Goal: Entertainment & Leisure: Consume media (video, audio)

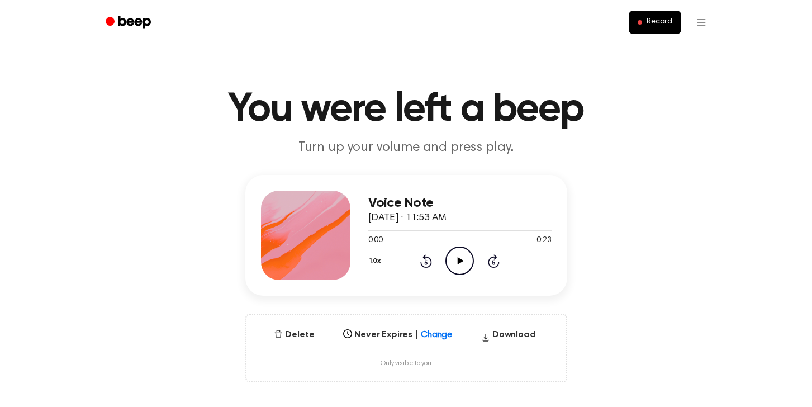
click at [455, 254] on icon "Play Audio" at bounding box center [459, 260] width 28 height 28
click at [460, 261] on icon at bounding box center [461, 260] width 6 height 7
drag, startPoint x: 453, startPoint y: 260, endPoint x: 317, endPoint y: 106, distance: 205.5
click at [453, 259] on icon "Play Audio" at bounding box center [459, 260] width 28 height 28
click at [455, 259] on icon "Play Audio" at bounding box center [459, 260] width 28 height 28
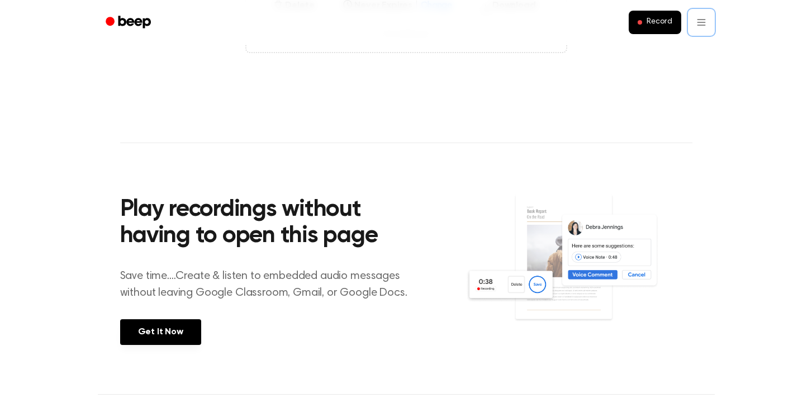
scroll to position [240, 0]
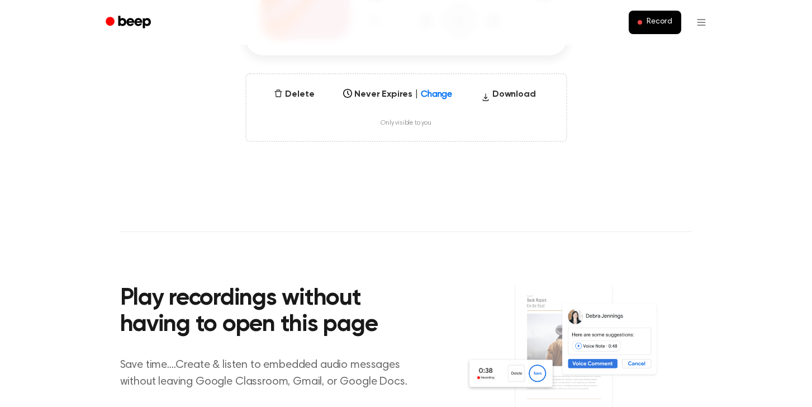
click at [116, 21] on icon "Beep" at bounding box center [129, 22] width 47 height 16
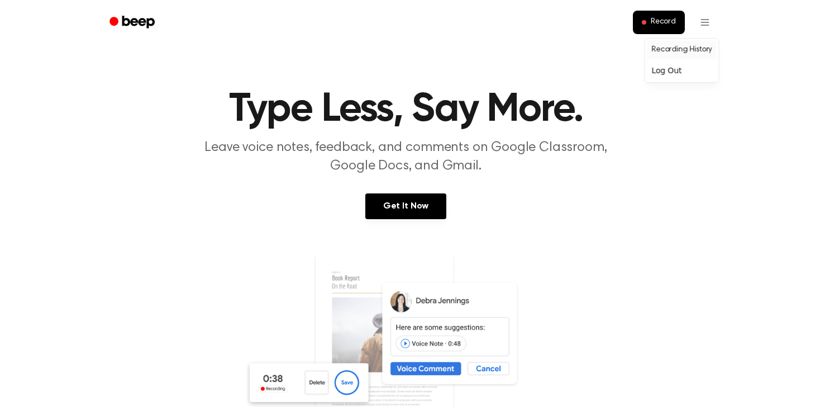
click at [698, 49] on link "Recording History" at bounding box center [682, 50] width 69 height 18
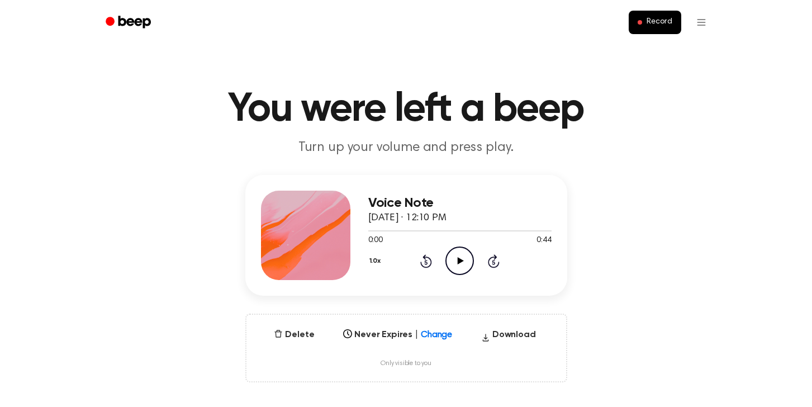
drag, startPoint x: 460, startPoint y: 258, endPoint x: 503, endPoint y: 247, distance: 43.9
click at [461, 258] on icon "Play Audio" at bounding box center [459, 260] width 28 height 28
click at [491, 258] on icon at bounding box center [494, 260] width 12 height 13
click at [458, 257] on icon "Pause Audio" at bounding box center [459, 260] width 28 height 28
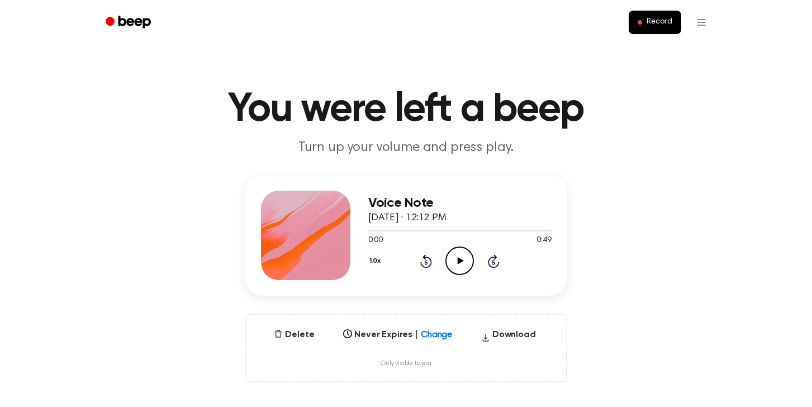
drag, startPoint x: 462, startPoint y: 261, endPoint x: 409, endPoint y: 203, distance: 78.7
click at [462, 260] on icon at bounding box center [461, 260] width 6 height 7
click at [426, 333] on div "Select..." at bounding box center [398, 332] width 118 height 16
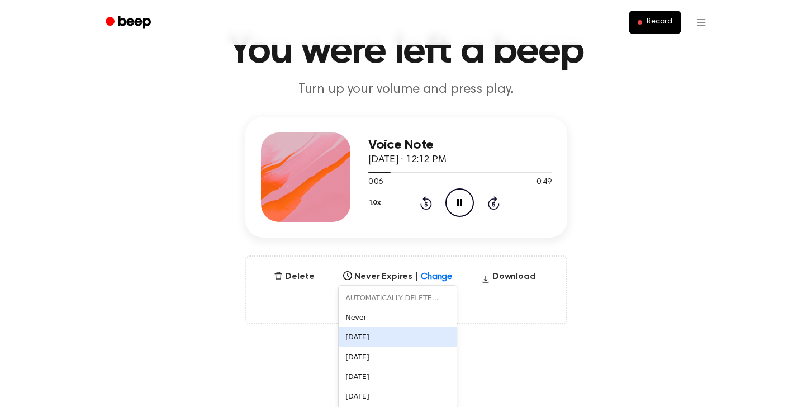
scroll to position [64, 0]
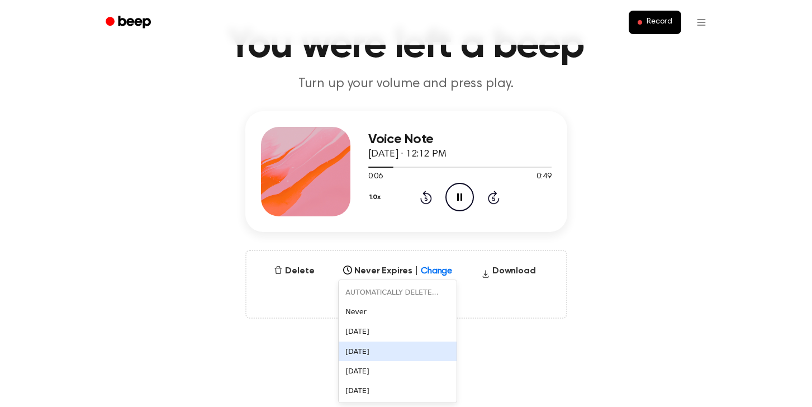
click at [406, 358] on div "[DATE]" at bounding box center [398, 351] width 118 height 20
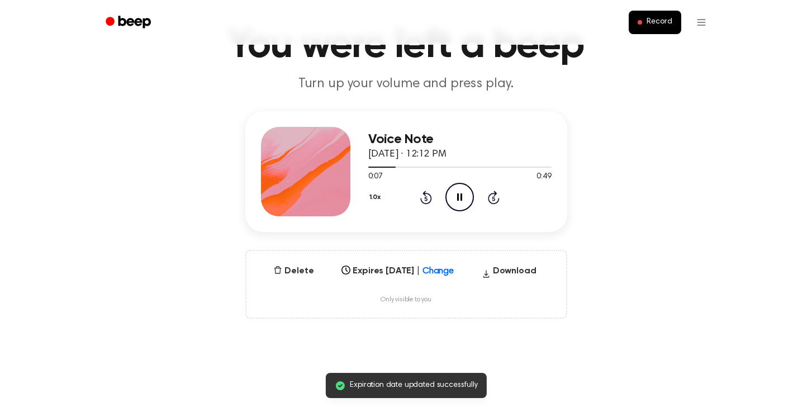
click at [658, 218] on div "Voice Note [DATE] · 12:12 PM 0:07 0:49 Your browser does not support the [objec…" at bounding box center [405, 214] width 785 height 207
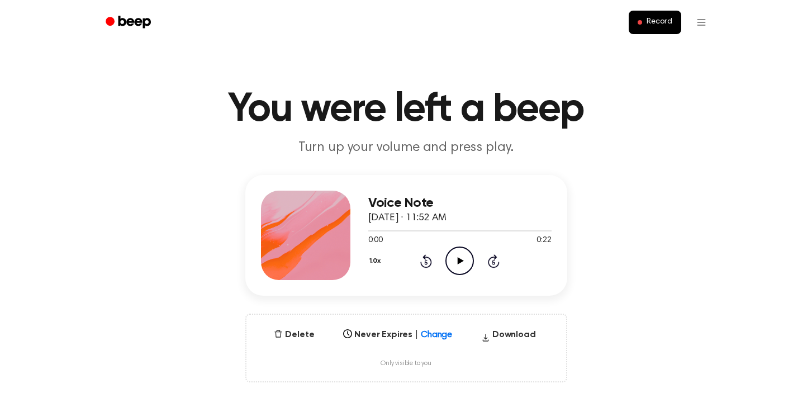
click at [454, 249] on icon "Play Audio" at bounding box center [459, 260] width 28 height 28
